Goal: Information Seeking & Learning: Learn about a topic

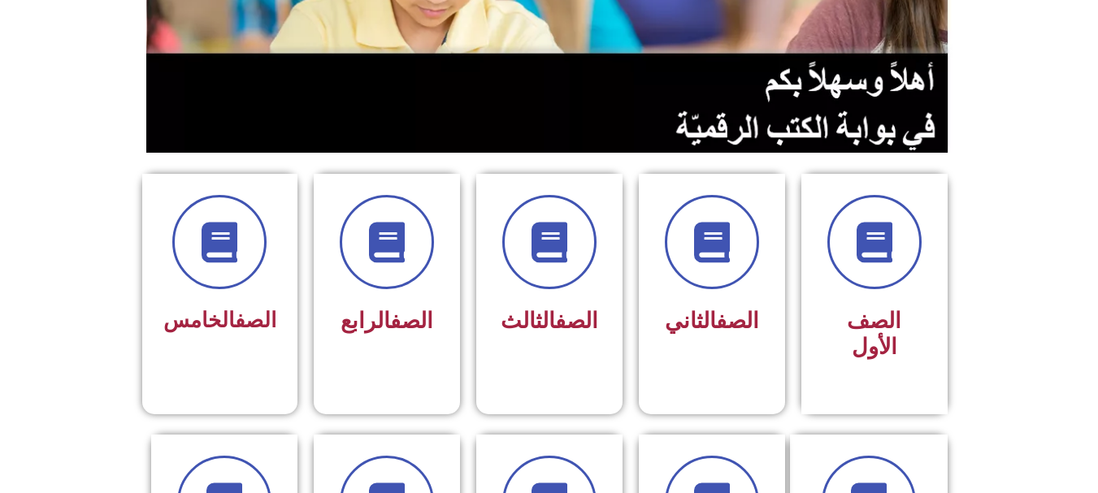
scroll to position [406, 0]
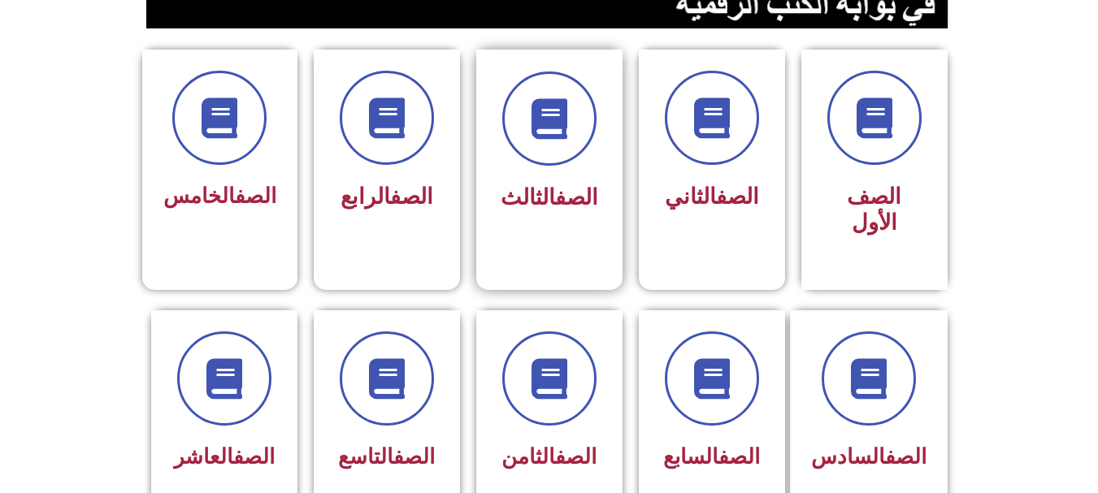
click at [574, 184] on link "الصف" at bounding box center [576, 197] width 43 height 26
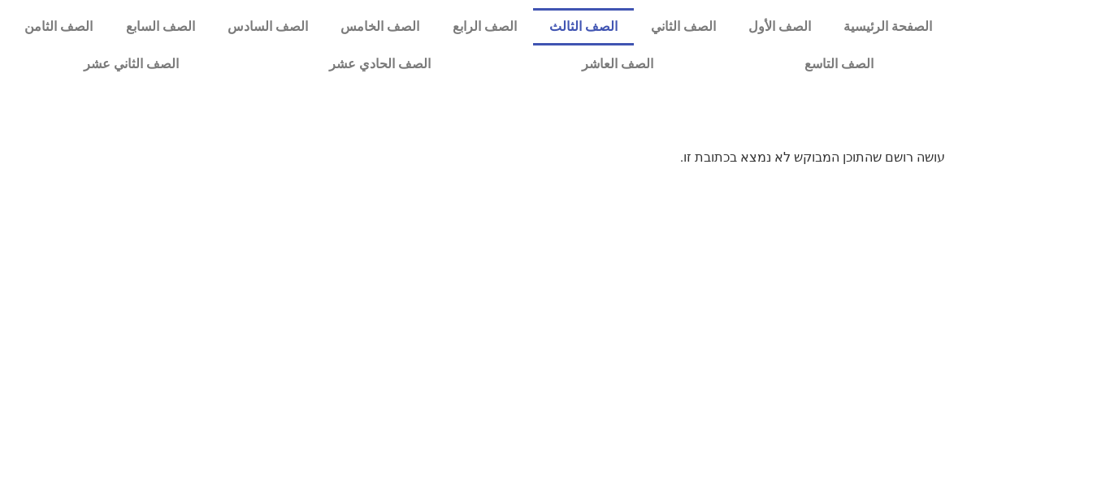
click at [634, 27] on link "الصف الثالث" at bounding box center [583, 26] width 101 height 37
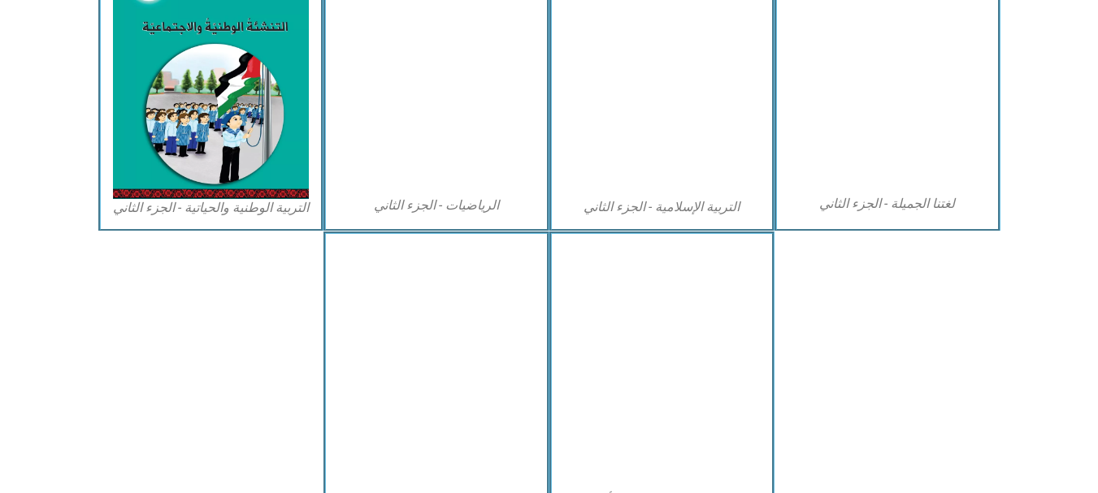
scroll to position [959, 0]
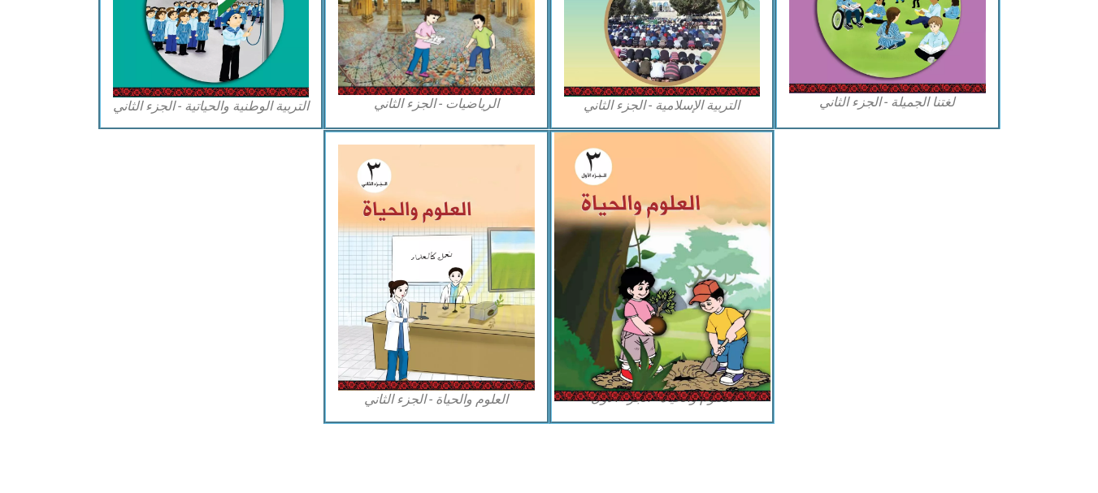
click at [692, 315] on img at bounding box center [661, 266] width 216 height 269
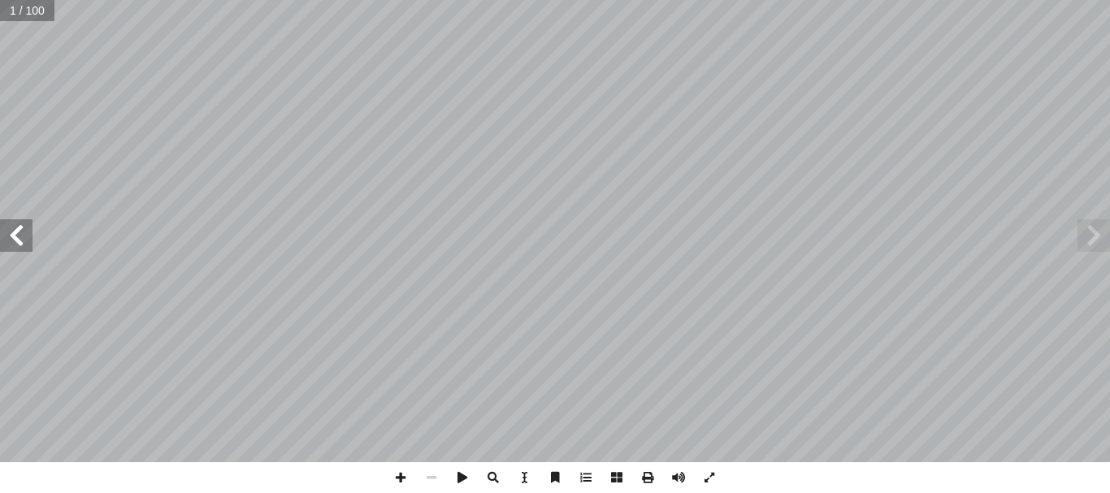
click at [7, 243] on span at bounding box center [16, 235] width 33 height 33
click at [7, 242] on span at bounding box center [16, 235] width 33 height 33
click at [11, 238] on span at bounding box center [16, 235] width 33 height 33
click at [9, 237] on span at bounding box center [16, 235] width 33 height 33
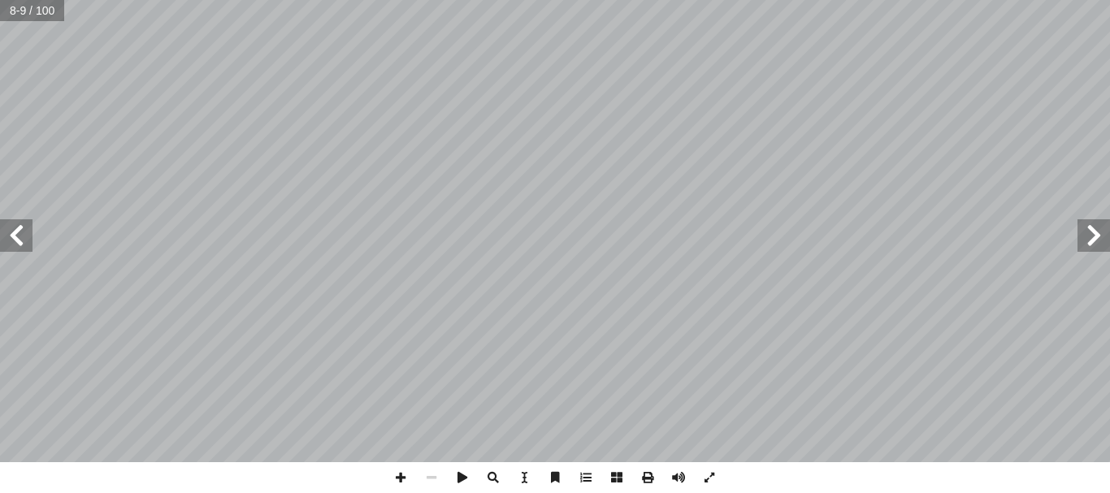
click at [0, 239] on span at bounding box center [16, 235] width 33 height 33
click at [397, 479] on span at bounding box center [400, 477] width 31 height 31
click at [6, 232] on span at bounding box center [16, 235] width 33 height 33
click at [436, 475] on span at bounding box center [431, 477] width 31 height 31
click at [20, 235] on span at bounding box center [16, 235] width 33 height 33
